Goal: Transaction & Acquisition: Purchase product/service

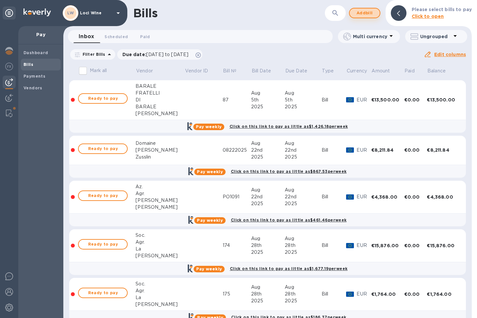
click at [363, 14] on span "Add bill" at bounding box center [365, 13] width 20 height 8
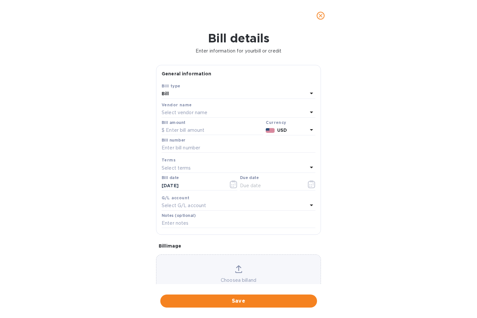
click at [201, 113] on p "Select vendor name" at bounding box center [185, 112] width 46 height 7
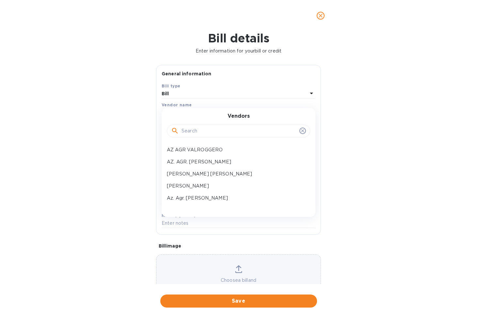
click at [189, 136] on div at bounding box center [238, 131] width 143 height 13
click at [192, 129] on input "text" at bounding box center [238, 131] width 115 height 10
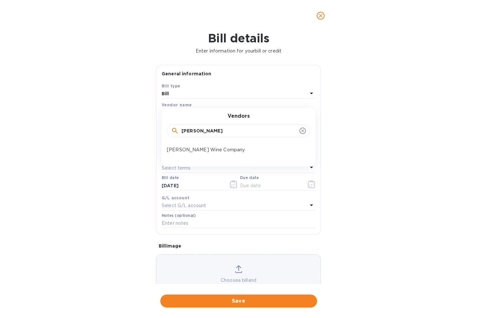
type input "[PERSON_NAME]"
drag, startPoint x: 189, startPoint y: 141, endPoint x: 187, endPoint y: 150, distance: 8.6
click at [187, 150] on p "[PERSON_NAME] Wine Company" at bounding box center [236, 150] width 138 height 7
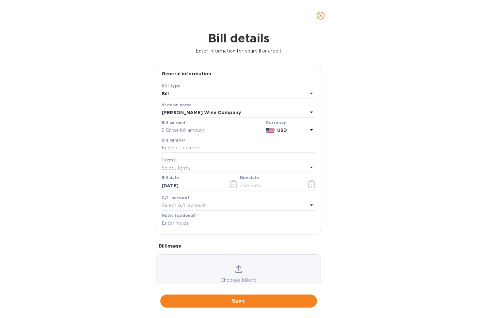
click at [182, 131] on input "text" at bounding box center [212, 131] width 101 height 10
type input "11,407.20"
click at [190, 151] on input "text" at bounding box center [239, 148] width 154 height 10
type input "PO2"
click at [256, 183] on input "text" at bounding box center [271, 186] width 62 height 10
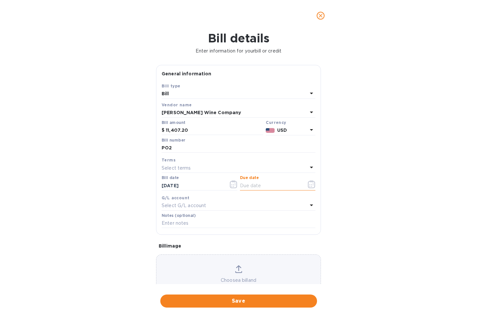
click at [308, 183] on icon "button" at bounding box center [312, 184] width 8 height 8
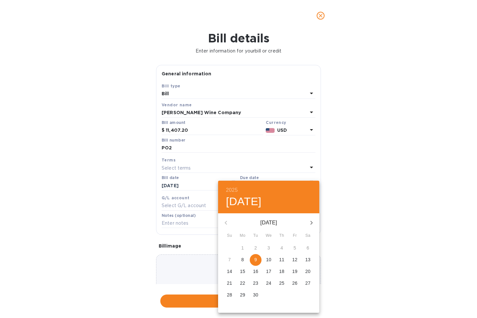
click at [244, 270] on p "15" at bounding box center [242, 271] width 5 height 7
type input "[DATE]"
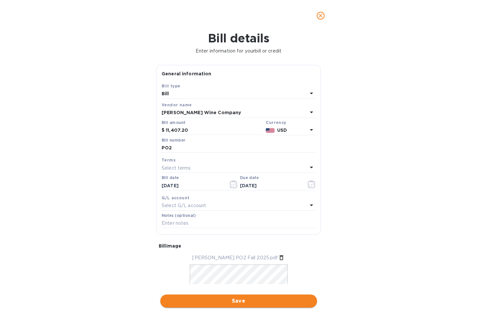
click at [188, 290] on span "Save" at bounding box center [238, 301] width 146 height 8
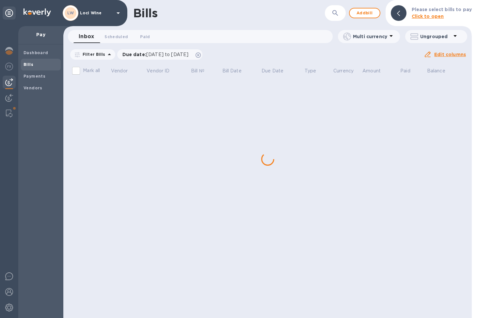
click at [112, 199] on div "Bills ​ Add bill Please select bills to pay Click to open Inbox 0 Scheduled 0 P…" at bounding box center [267, 159] width 408 height 318
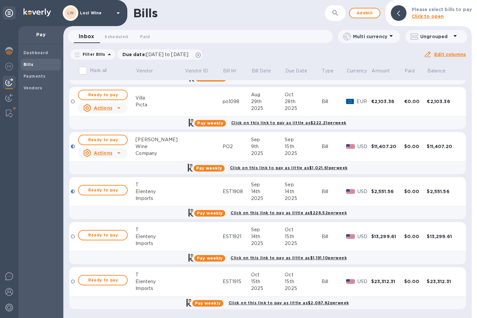
scroll to position [285, 0]
click at [116, 140] on span "Ready to pay" at bounding box center [103, 140] width 38 height 8
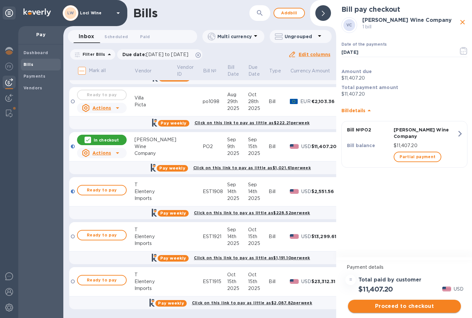
click at [378, 290] on span "Proceed to checkout" at bounding box center [404, 306] width 102 height 8
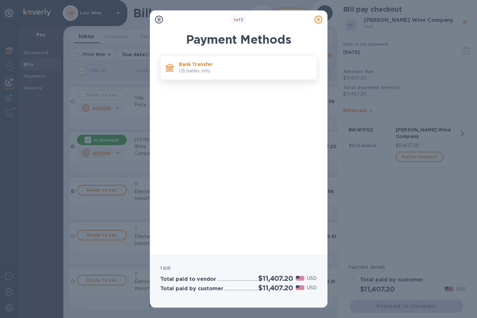
click at [213, 75] on div "Bank Transfer US banks only." at bounding box center [245, 67] width 138 height 19
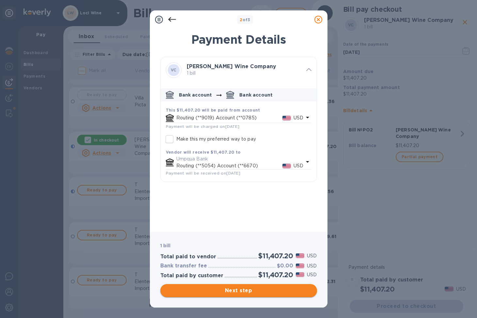
click at [229, 290] on span "Next step" at bounding box center [238, 291] width 146 height 8
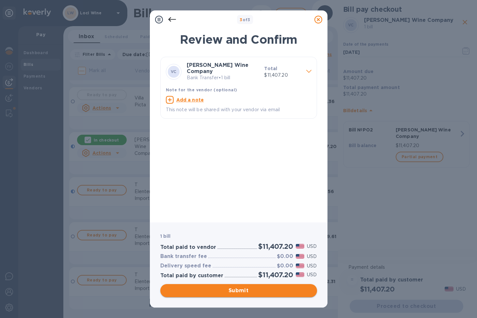
click at [239, 288] on span "Submit" at bounding box center [238, 291] width 146 height 8
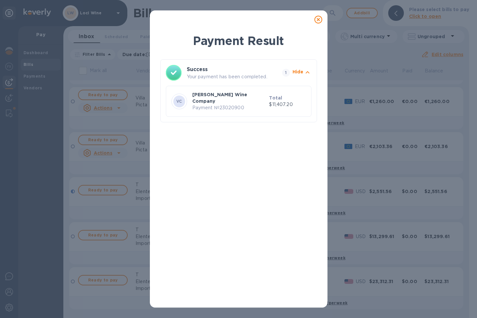
scroll to position [0, 0]
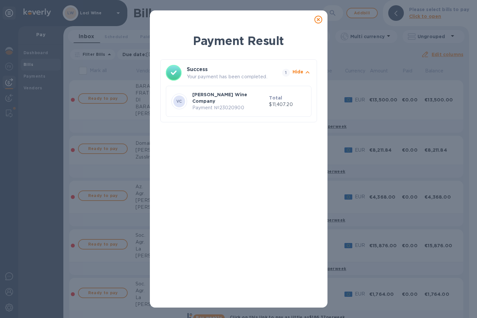
click at [319, 19] on icon at bounding box center [318, 20] width 8 height 8
